Goal: Navigation & Orientation: Find specific page/section

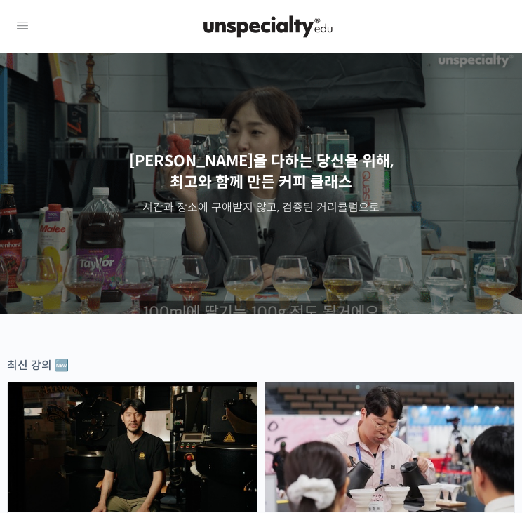
click at [17, 22] on icon at bounding box center [22, 26] width 17 height 17
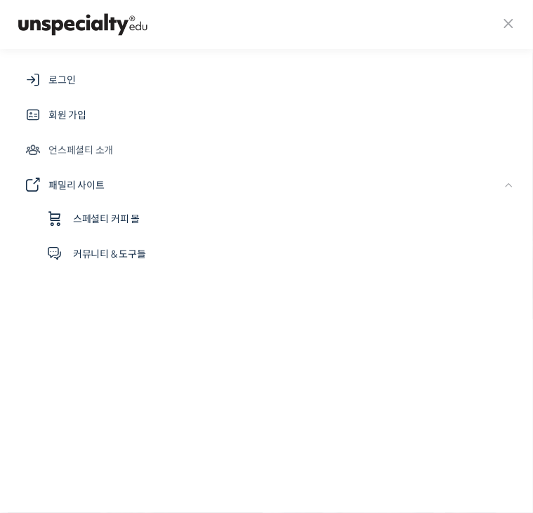
click at [99, 155] on span "언스페셜티 소개" at bounding box center [80, 150] width 65 height 17
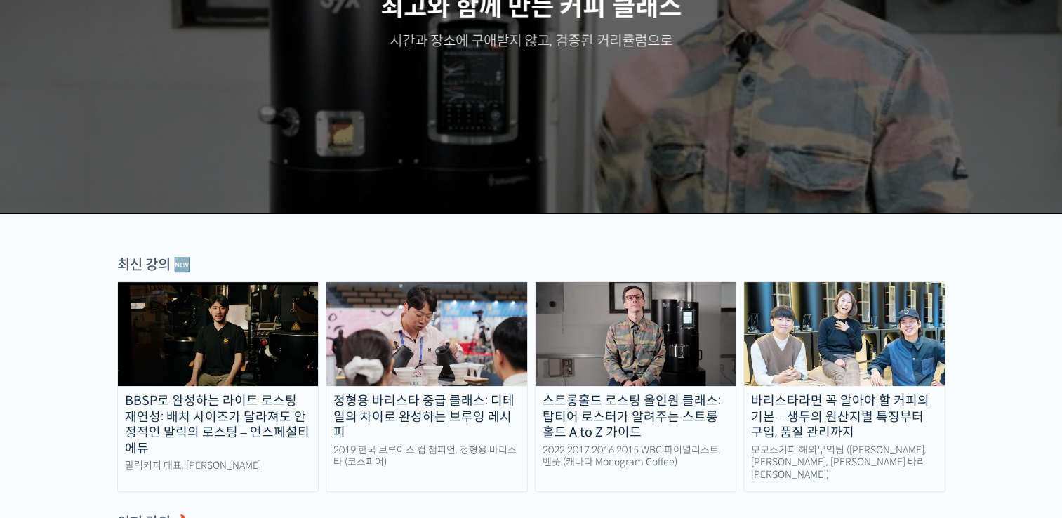
scroll to position [421, 0]
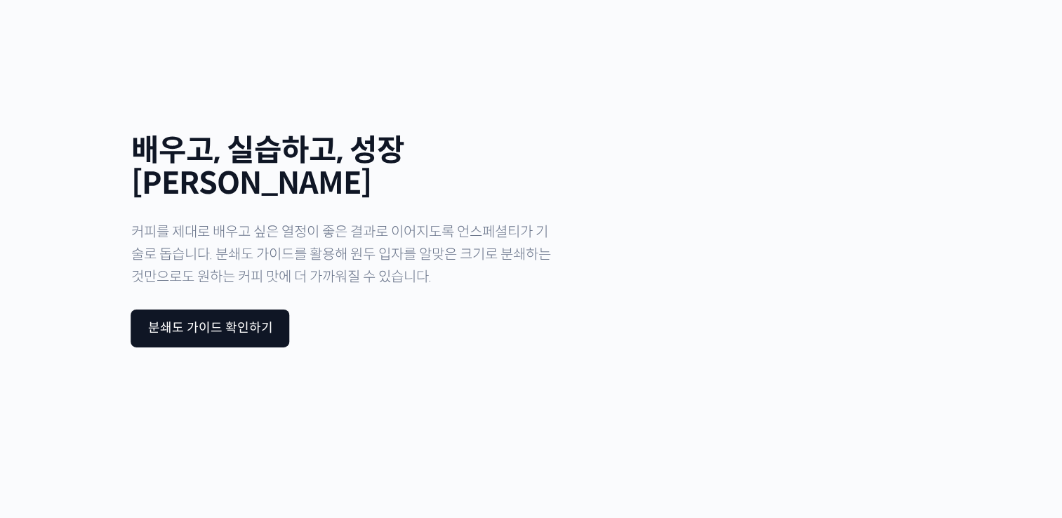
drag, startPoint x: 722, startPoint y: 239, endPoint x: 701, endPoint y: 489, distance: 251.5
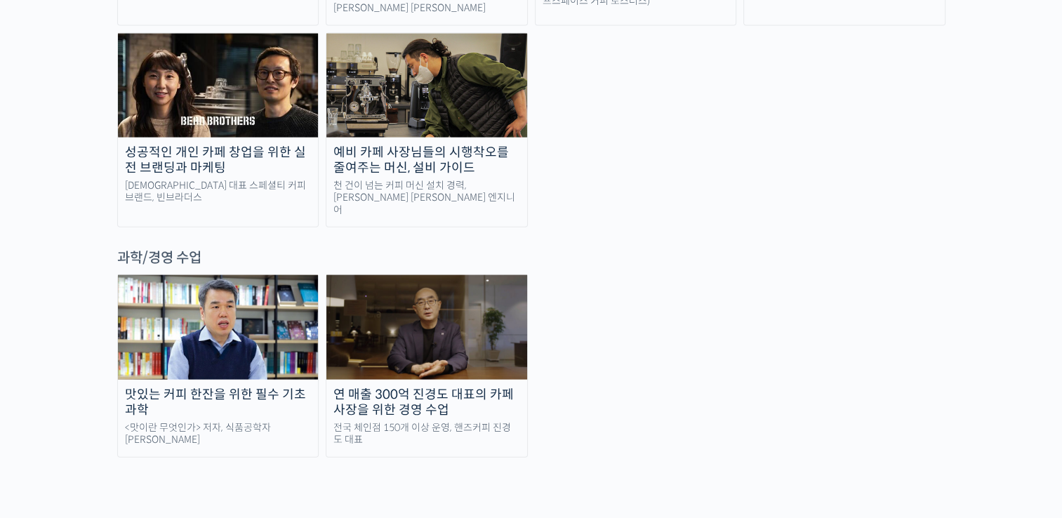
scroll to position [2954, 0]
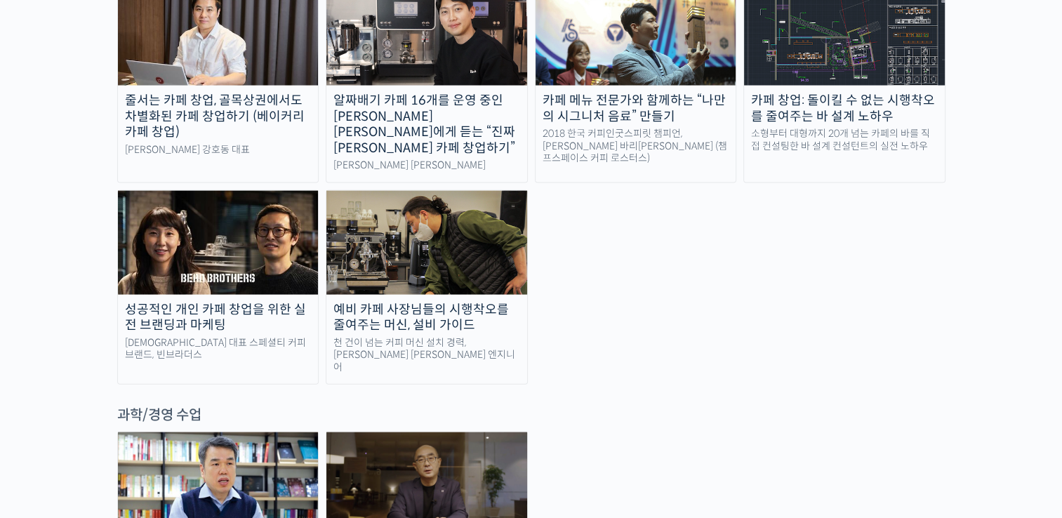
click at [635, 183] on div "줄서는 카페 창업, 골목상권에서도 차별화된 카페 창업하기 (베이커리 카페 창업) 라라브레드 강호동 대표 알짜배기 카페 16개를 운영 중인 [P…" at bounding box center [531, 183] width 828 height 404
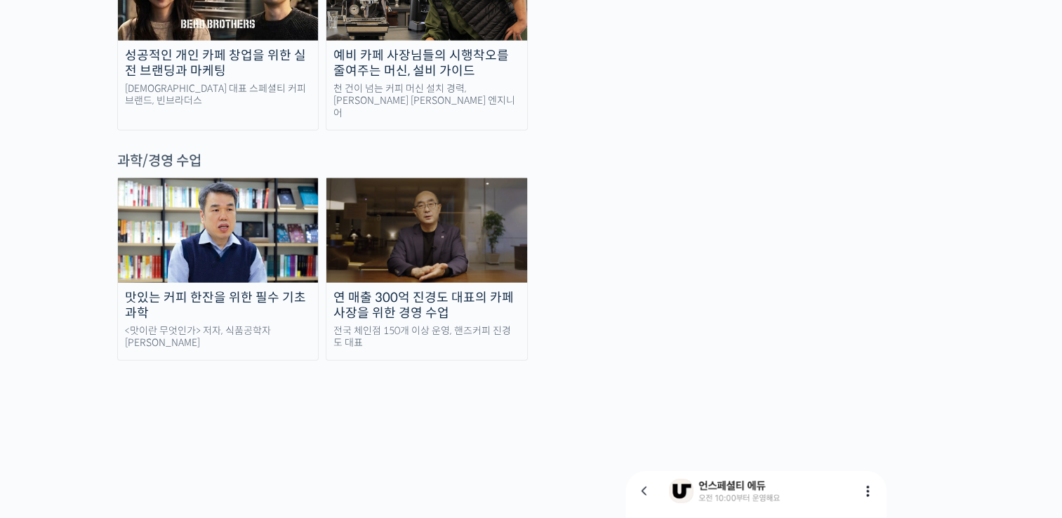
scroll to position [3516, 0]
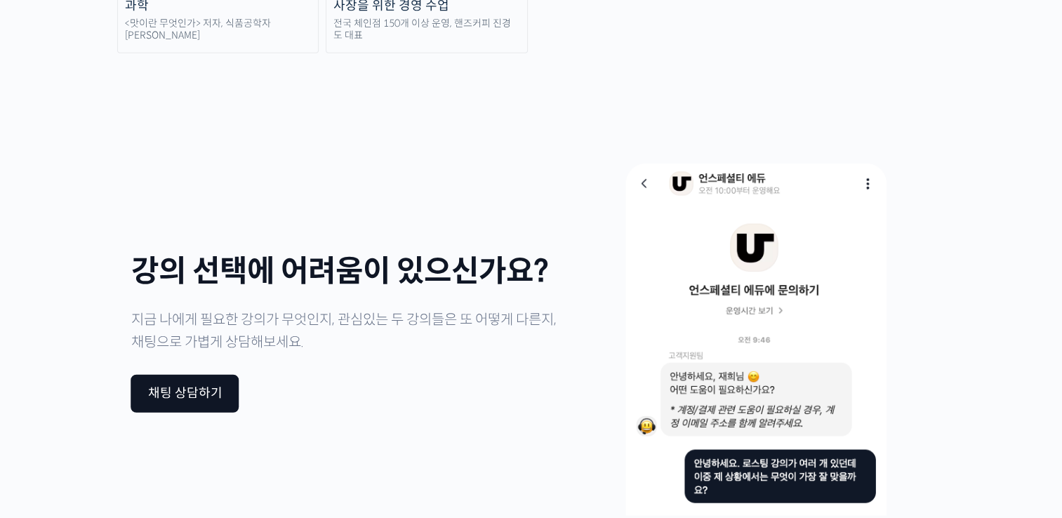
drag, startPoint x: 600, startPoint y: 417, endPoint x: 562, endPoint y: 28, distance: 390.8
